Goal: Task Accomplishment & Management: Complete application form

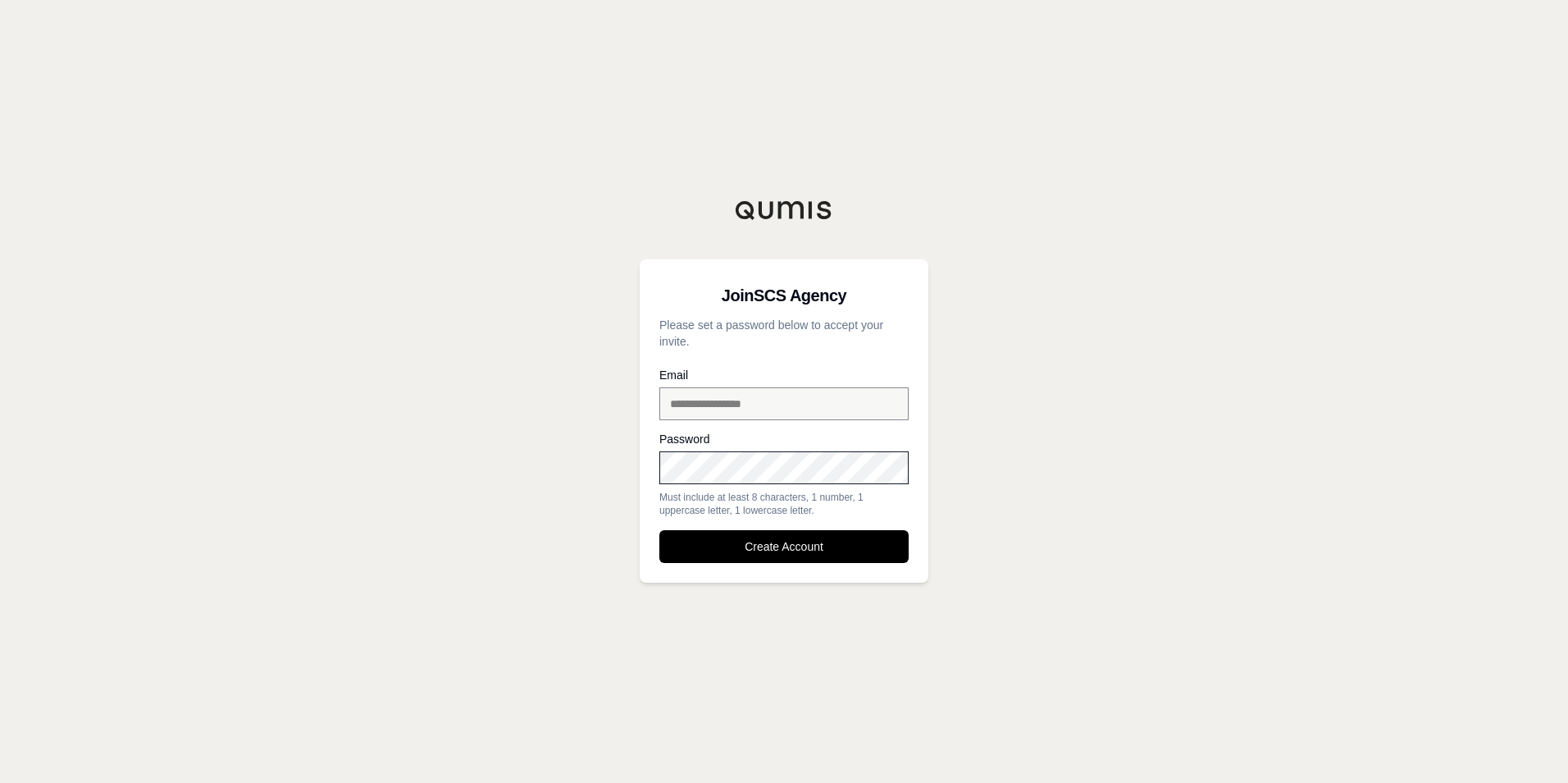
click at [521, 471] on div "**********" at bounding box center [784, 391] width 1568 height 783
click at [772, 544] on button "Create Account" at bounding box center [784, 547] width 250 height 33
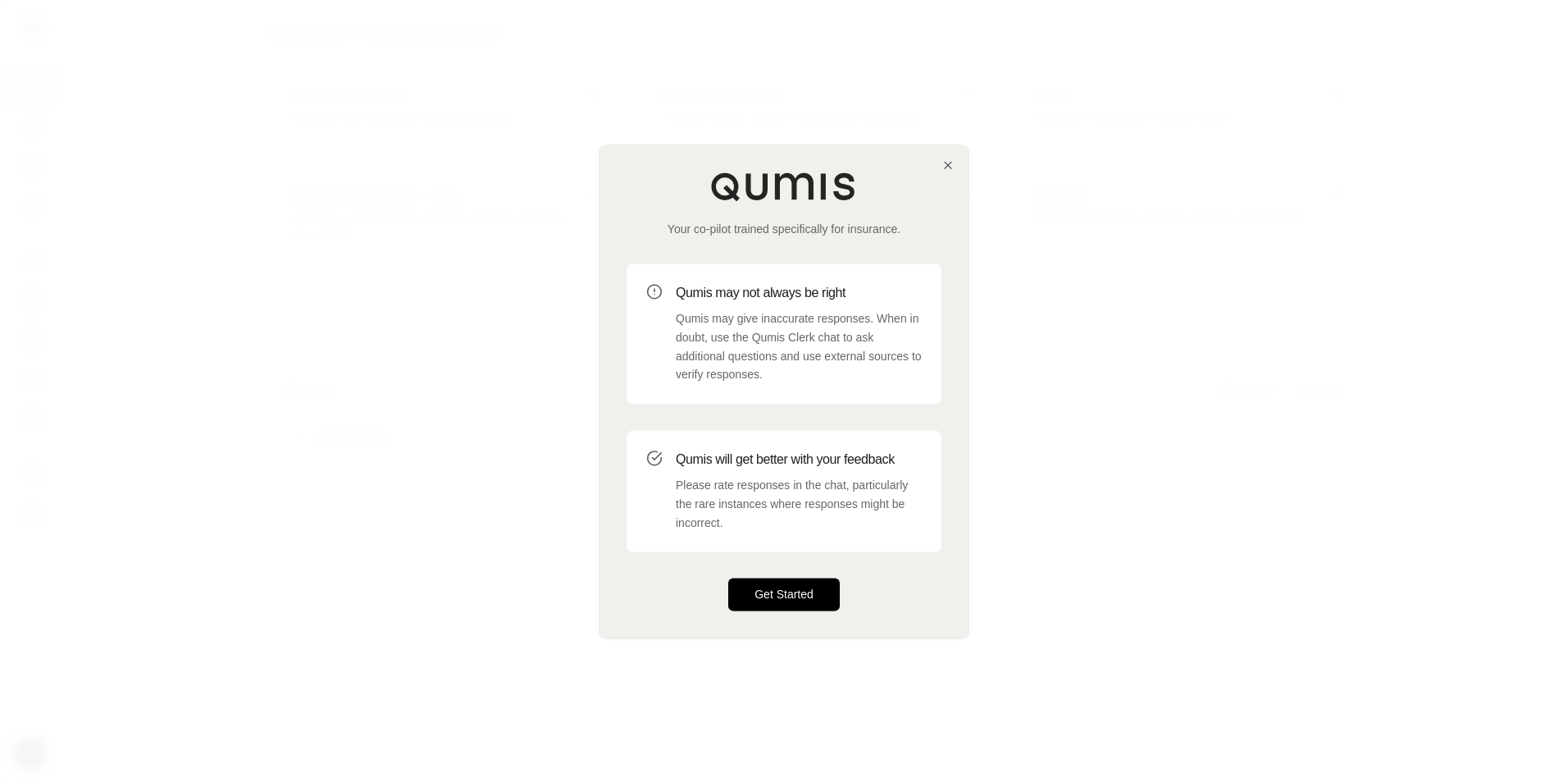
click at [784, 589] on button "Get Started" at bounding box center [784, 595] width 111 height 33
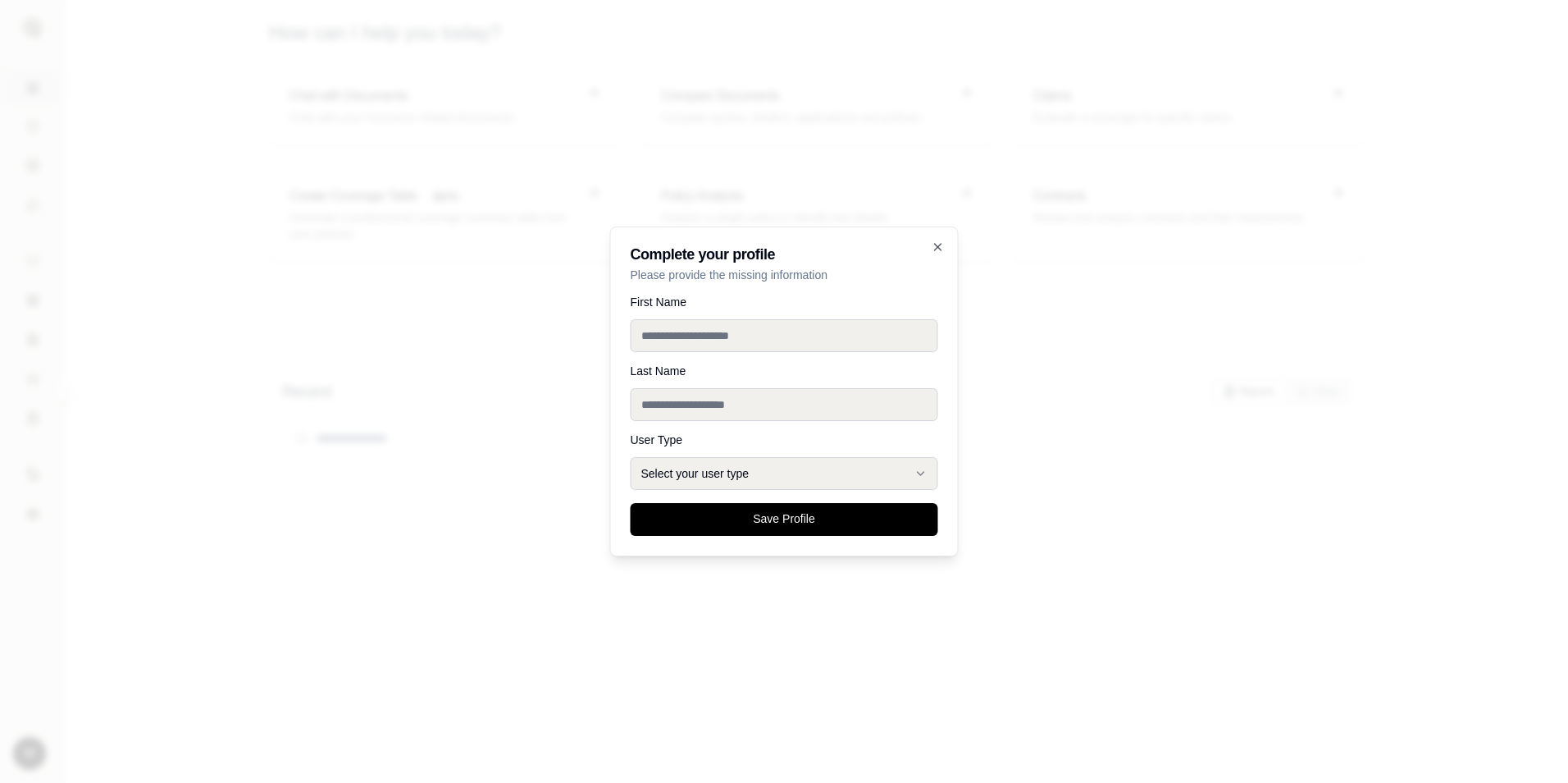
click at [715, 336] on input "First Name" at bounding box center [784, 336] width 308 height 33
type input "********"
type input "******"
click at [662, 471] on button "Select your user type" at bounding box center [784, 473] width 308 height 33
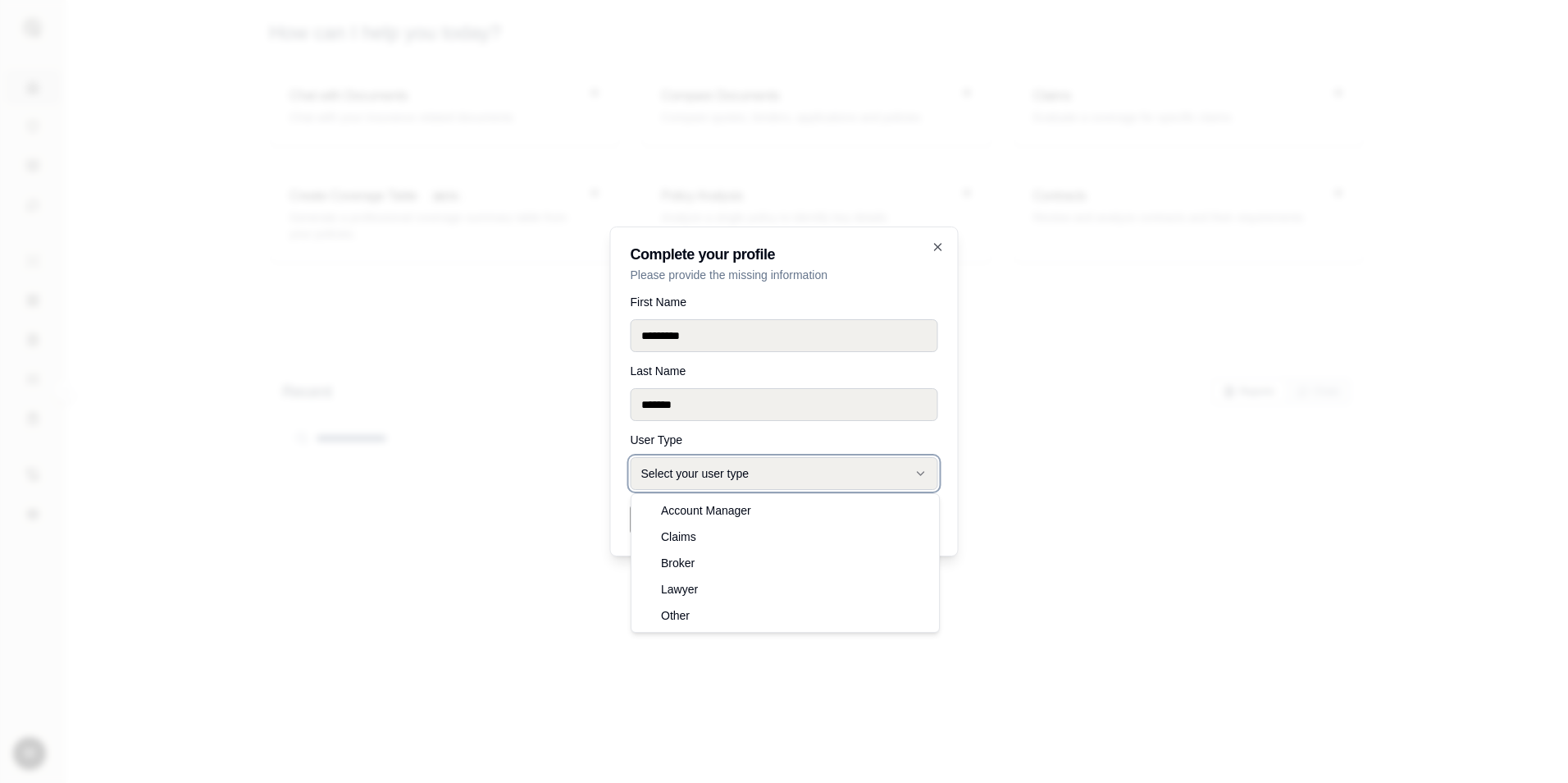
drag, startPoint x: 721, startPoint y: 509, endPoint x: 750, endPoint y: 503, distance: 29.6
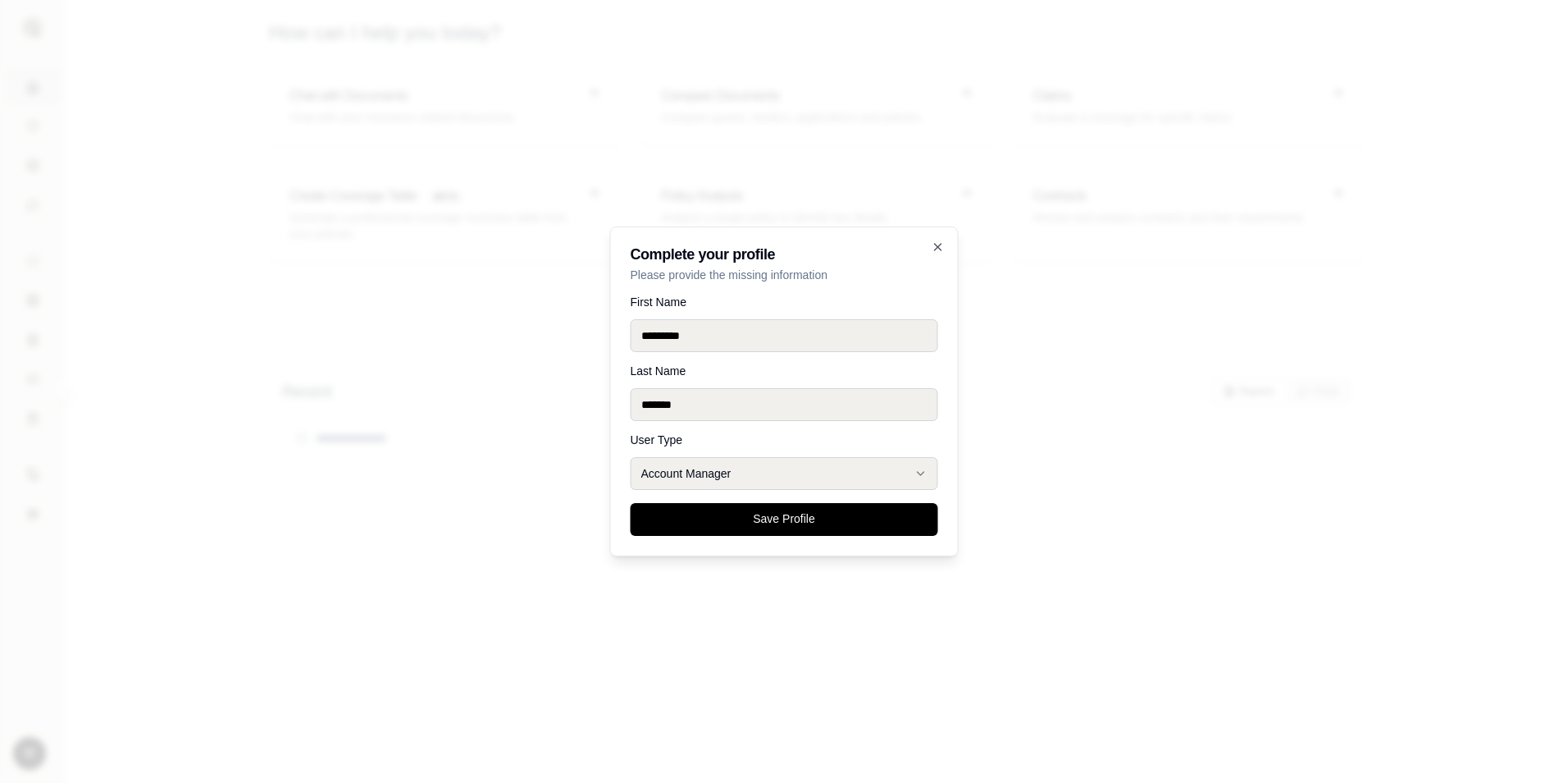
click at [807, 513] on button "Save Profile" at bounding box center [784, 520] width 308 height 33
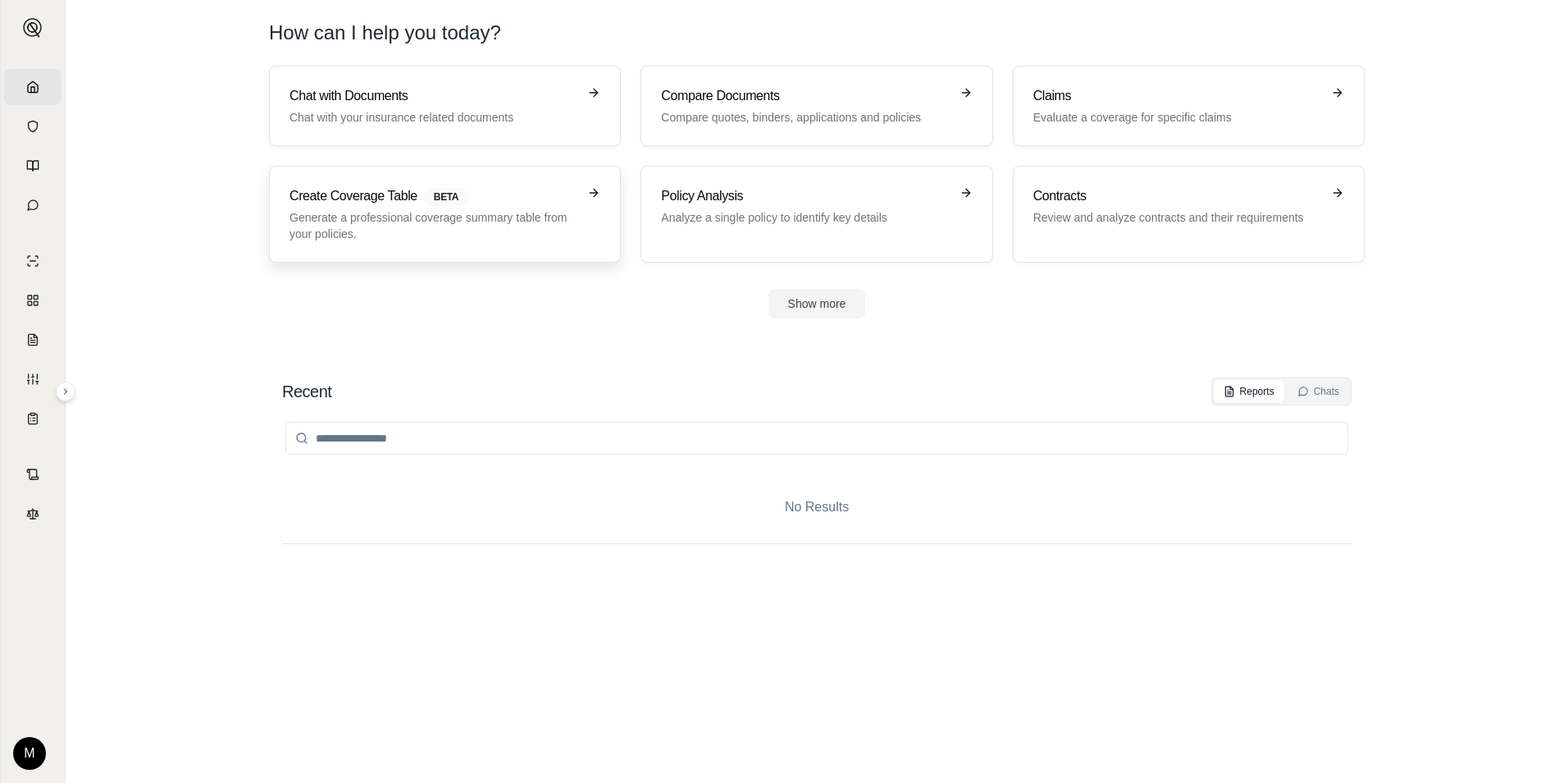
click at [445, 211] on p "Generate a professional coverage summary table from your policies." at bounding box center [433, 226] width 288 height 33
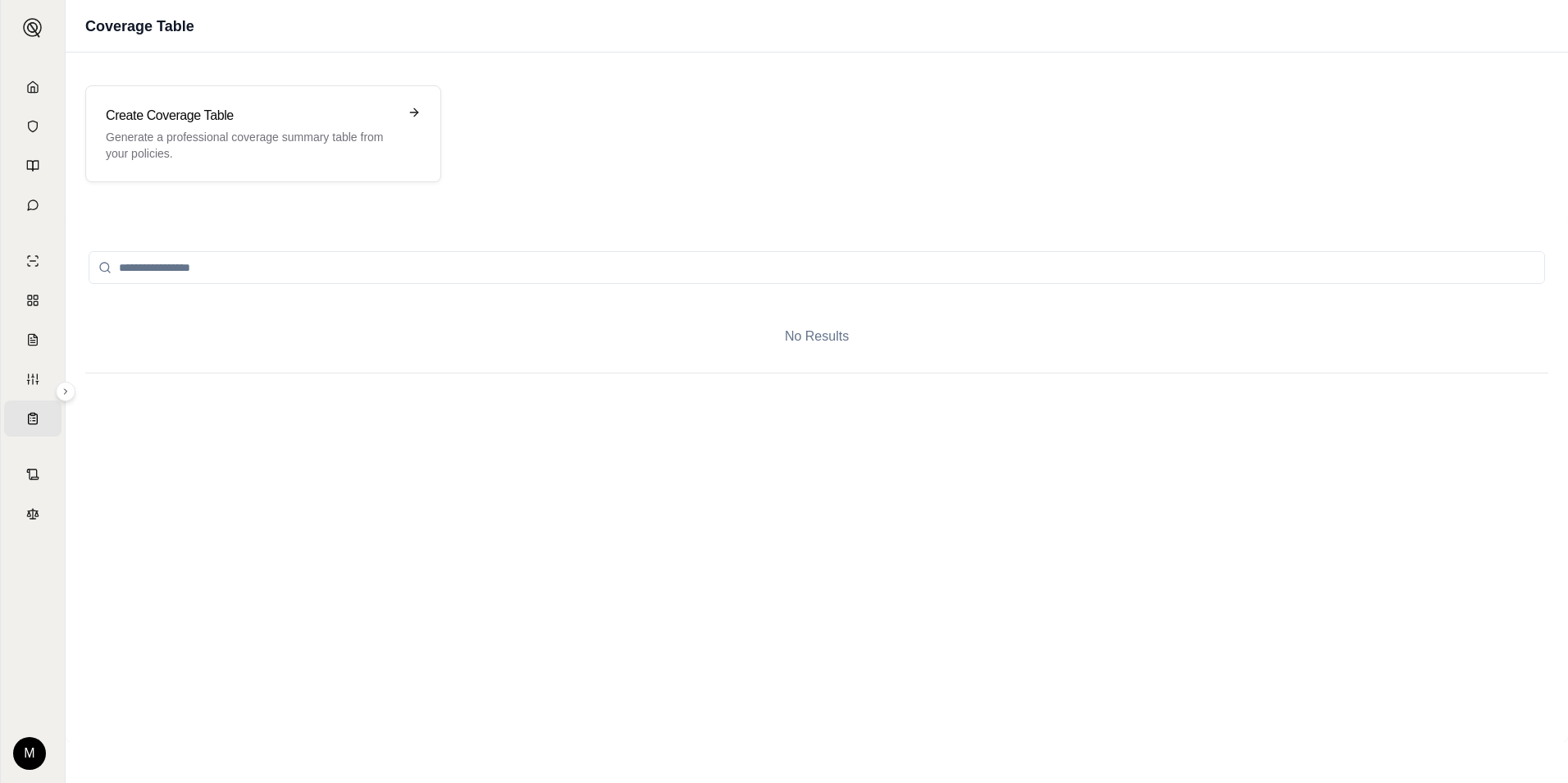
click at [181, 269] on input "search" at bounding box center [817, 267] width 1457 height 33
click at [215, 263] on input "search" at bounding box center [817, 267] width 1457 height 33
drag, startPoint x: 215, startPoint y: 263, endPoint x: 224, endPoint y: 263, distance: 9.0
click at [215, 263] on input "search" at bounding box center [817, 267] width 1457 height 33
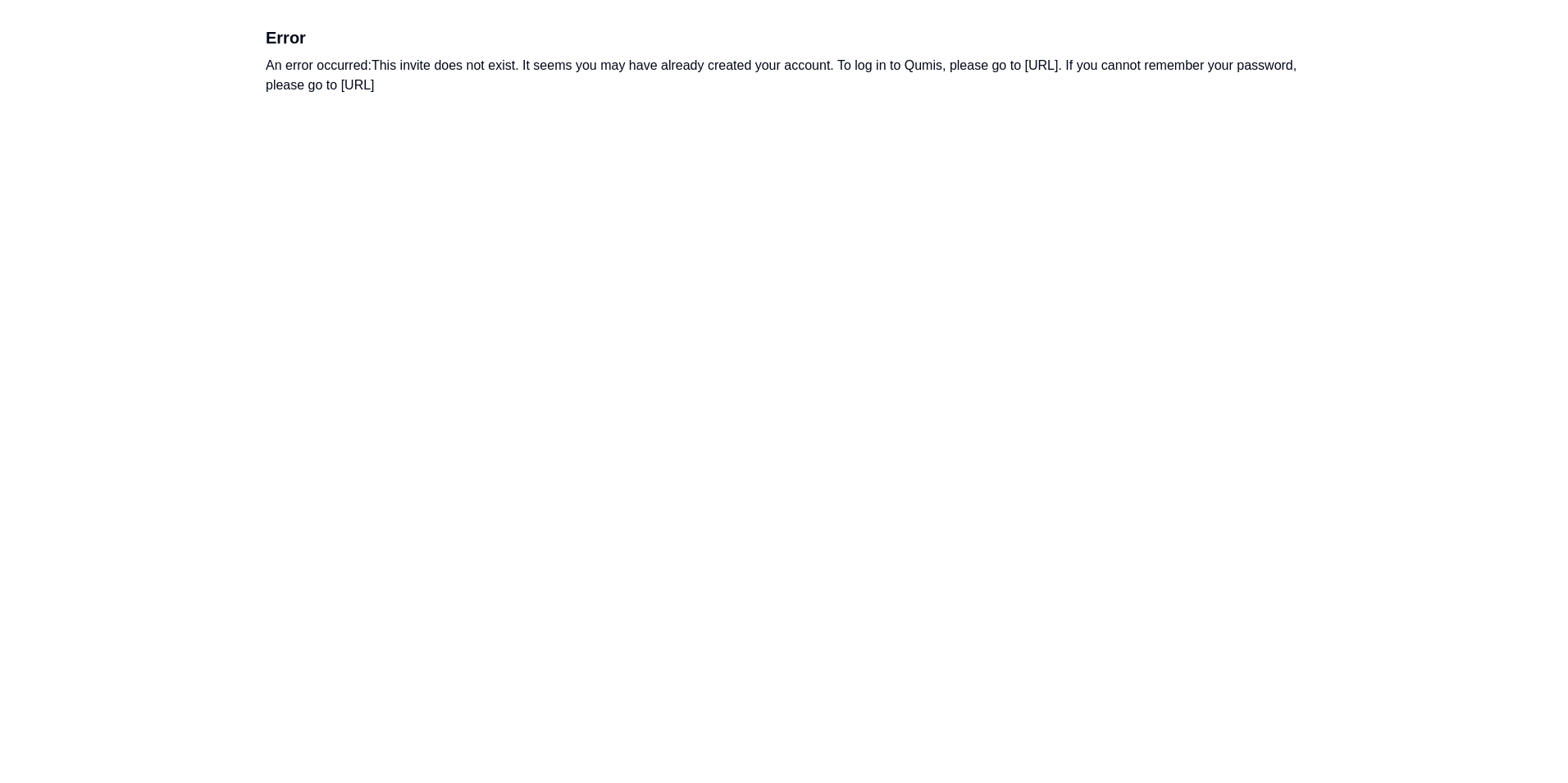
click at [1066, 61] on div "An error occurred: This invite does not exist. It seems you may have already cr…" at bounding box center [784, 75] width 1037 height 40
drag, startPoint x: 1028, startPoint y: 68, endPoint x: 1177, endPoint y: 62, distance: 149.1
click at [1177, 62] on div "An error occurred: This invite does not exist. It seems you may have already cr…" at bounding box center [784, 75] width 1037 height 40
copy div "[URL]"
